Goal: Information Seeking & Learning: Understand process/instructions

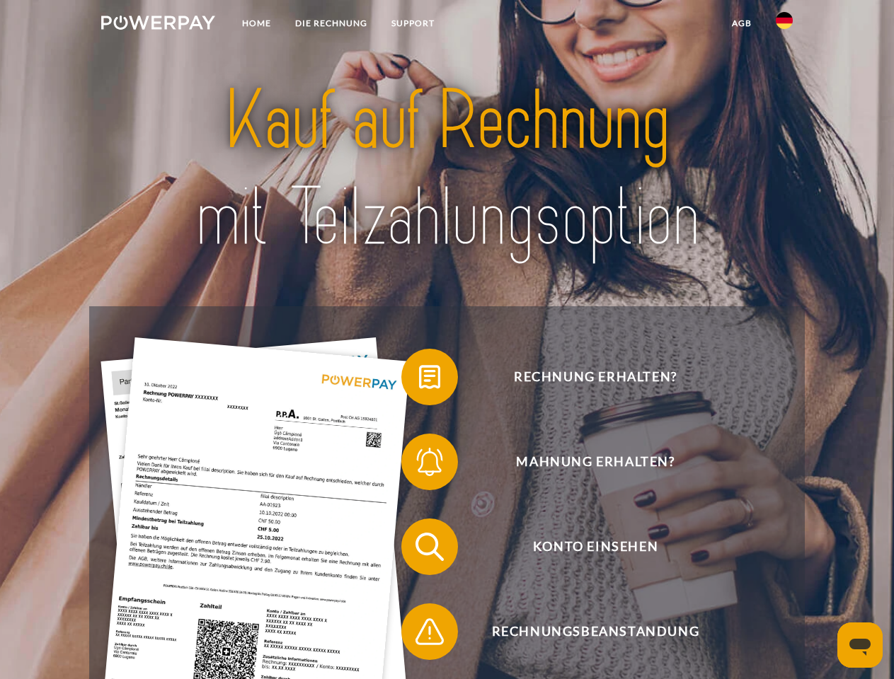
click at [158, 25] on img at bounding box center [158, 23] width 114 height 14
click at [784, 25] on img at bounding box center [784, 20] width 17 height 17
click at [741, 23] on link "agb" at bounding box center [742, 23] width 44 height 25
click at [419, 380] on span at bounding box center [408, 377] width 71 height 71
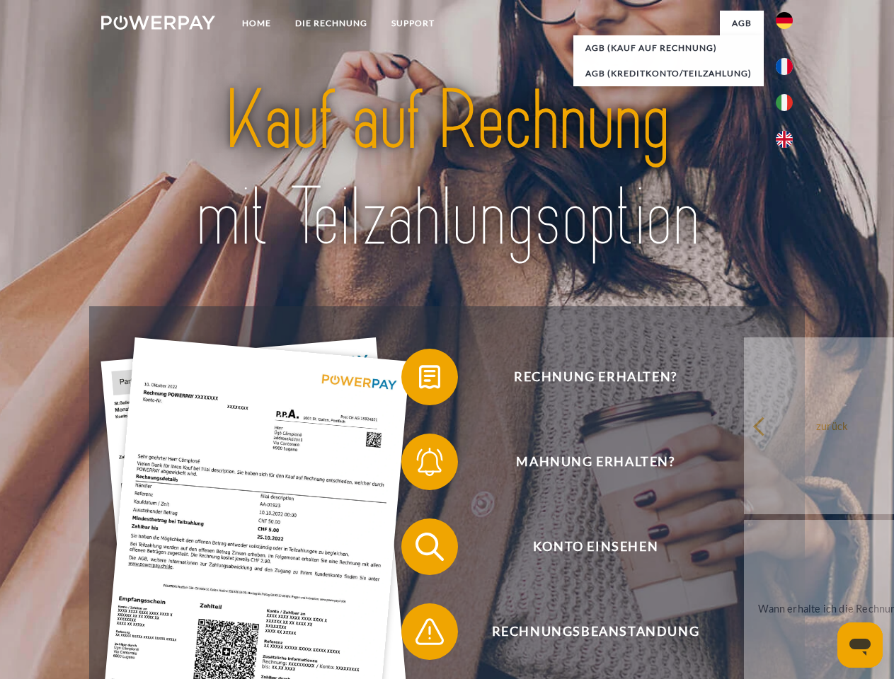
click at [419, 465] on div "Rechnung erhalten? Mahnung erhalten? Konto einsehen" at bounding box center [446, 589] width 715 height 566
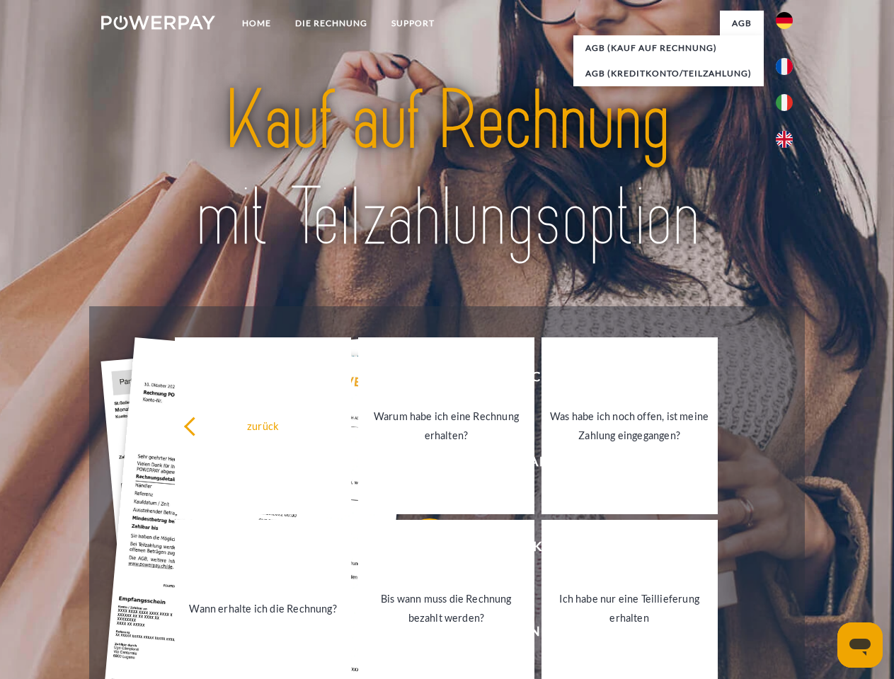
click at [419, 550] on link "Bis wann muss die Rechnung bezahlt werden?" at bounding box center [446, 608] width 176 height 177
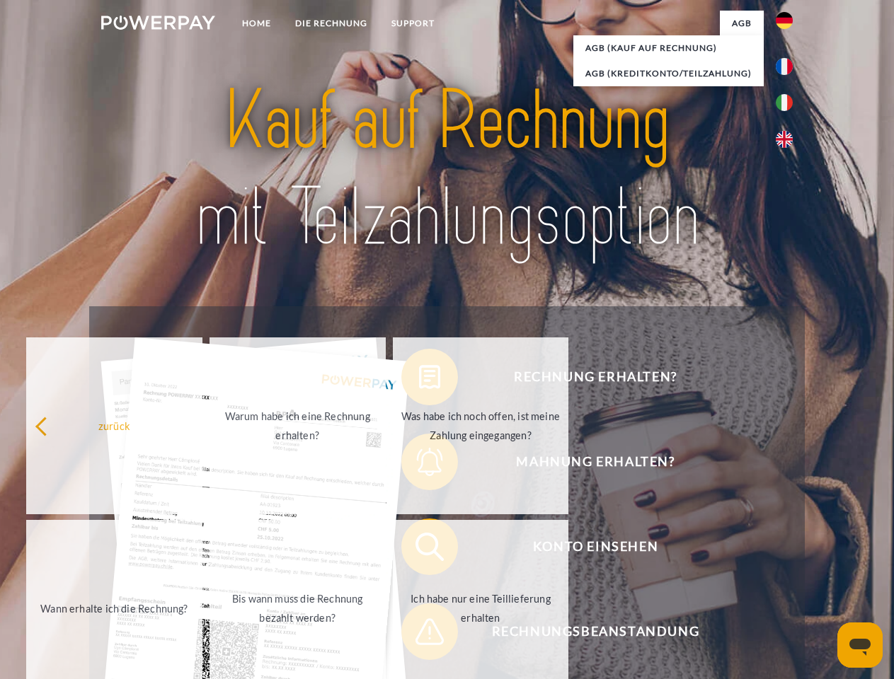
click at [419, 635] on span at bounding box center [408, 632] width 71 height 71
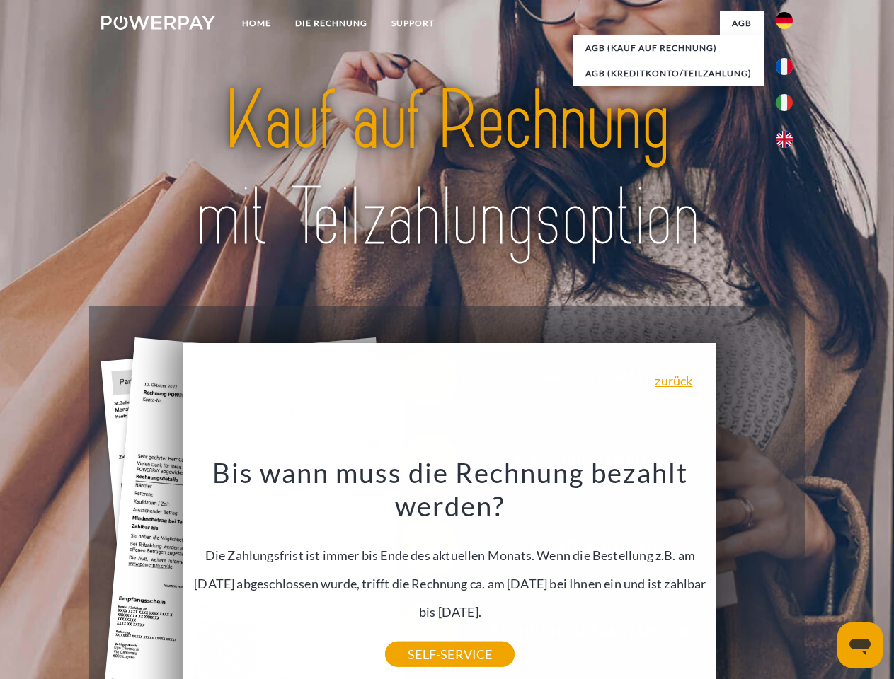
click at [860, 645] on icon "Messaging-Fenster öffnen" at bounding box center [859, 647] width 21 height 17
